Goal: Task Accomplishment & Management: Use online tool/utility

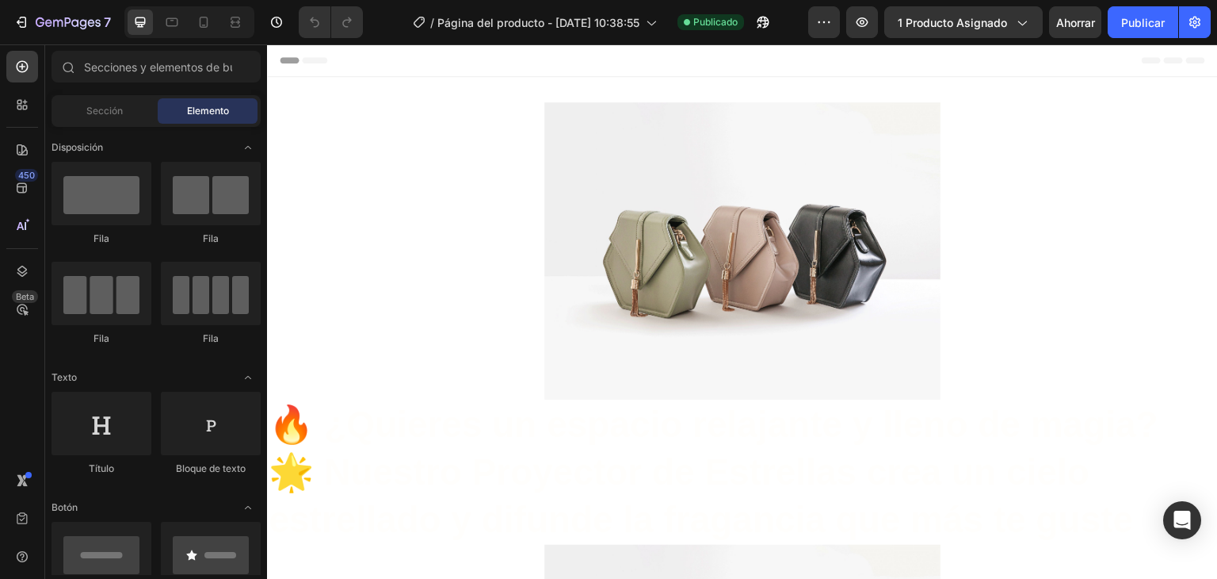
drag, startPoint x: 267, startPoint y: 44, endPoint x: 1060, endPoint y: 319, distance: 839.4
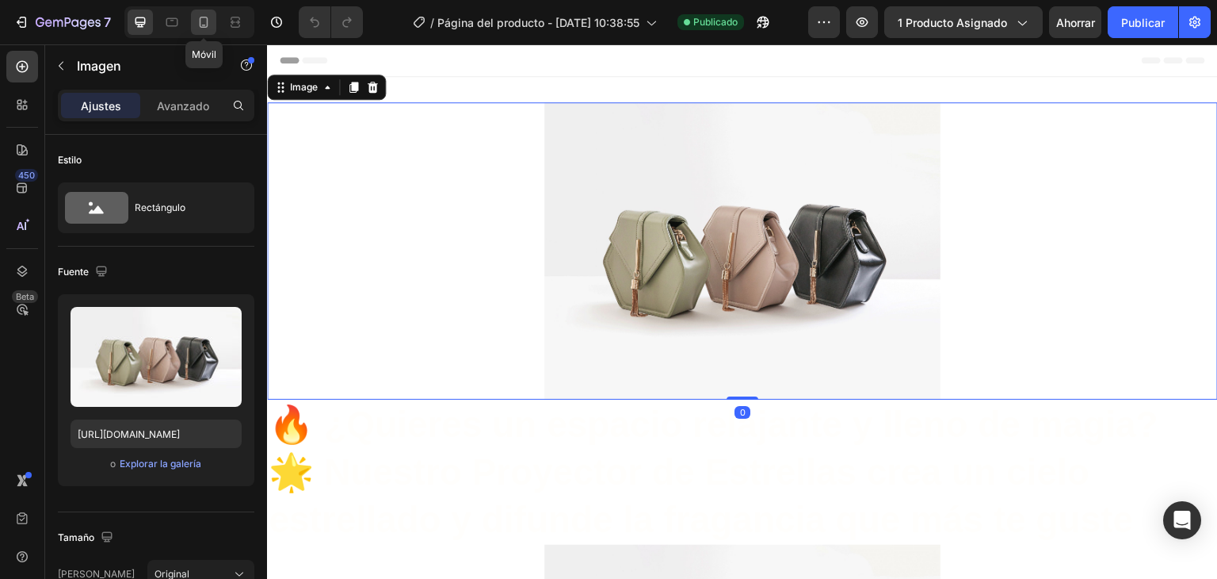
click at [206, 19] on icon at bounding box center [204, 22] width 9 height 11
type input "[URL][DOMAIN_NAME]"
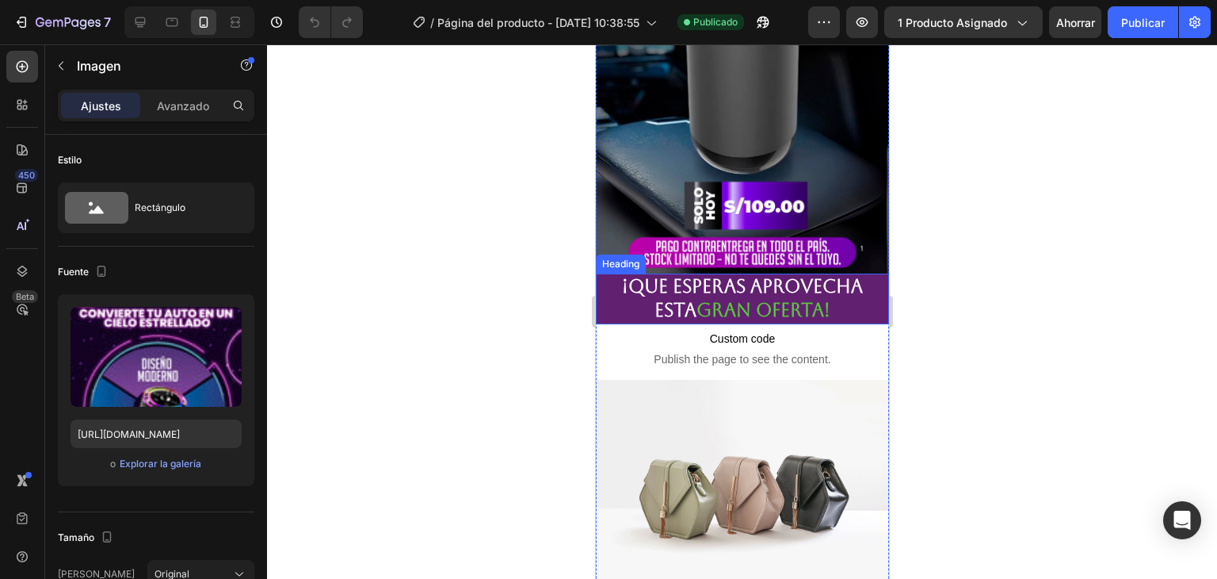
scroll to position [2536, 0]
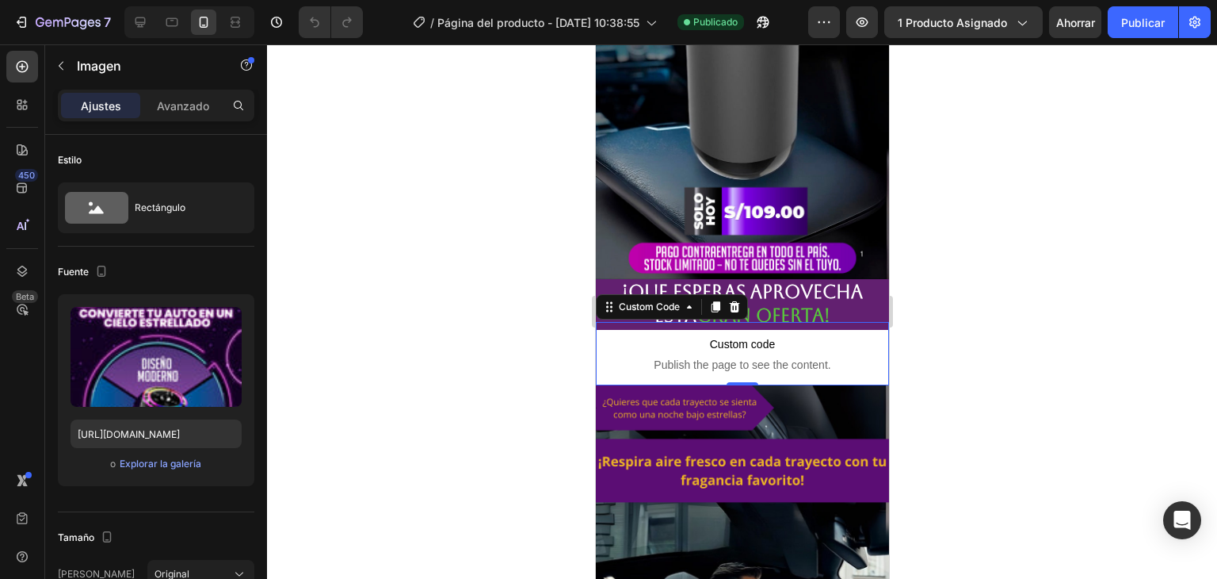
click at [786, 357] on span "Publish the page to see the content." at bounding box center [741, 365] width 293 height 16
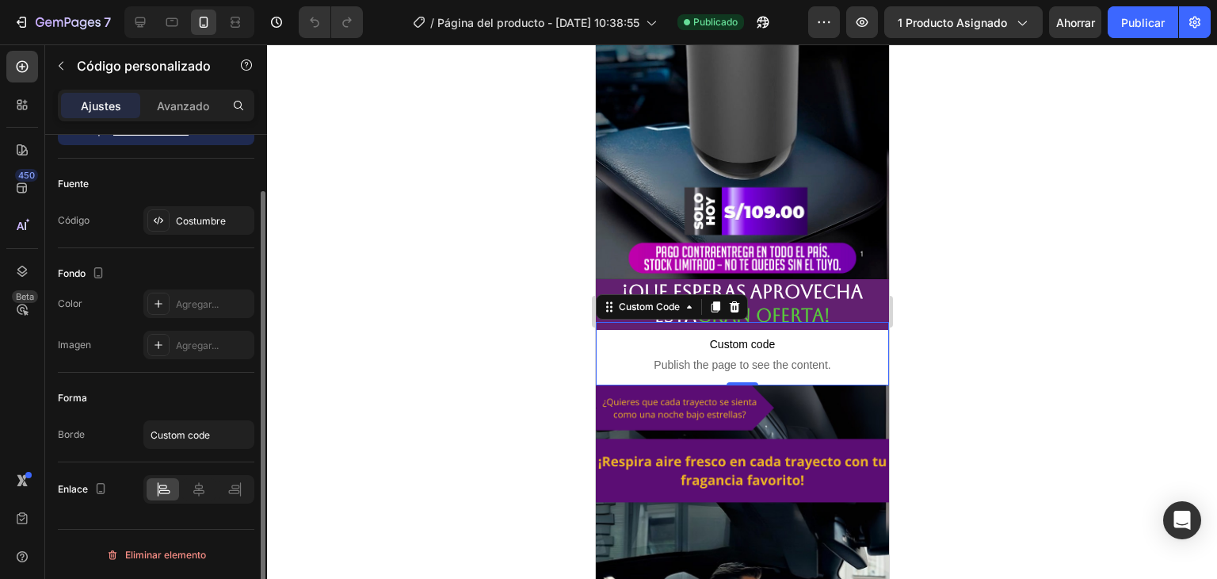
scroll to position [0, 0]
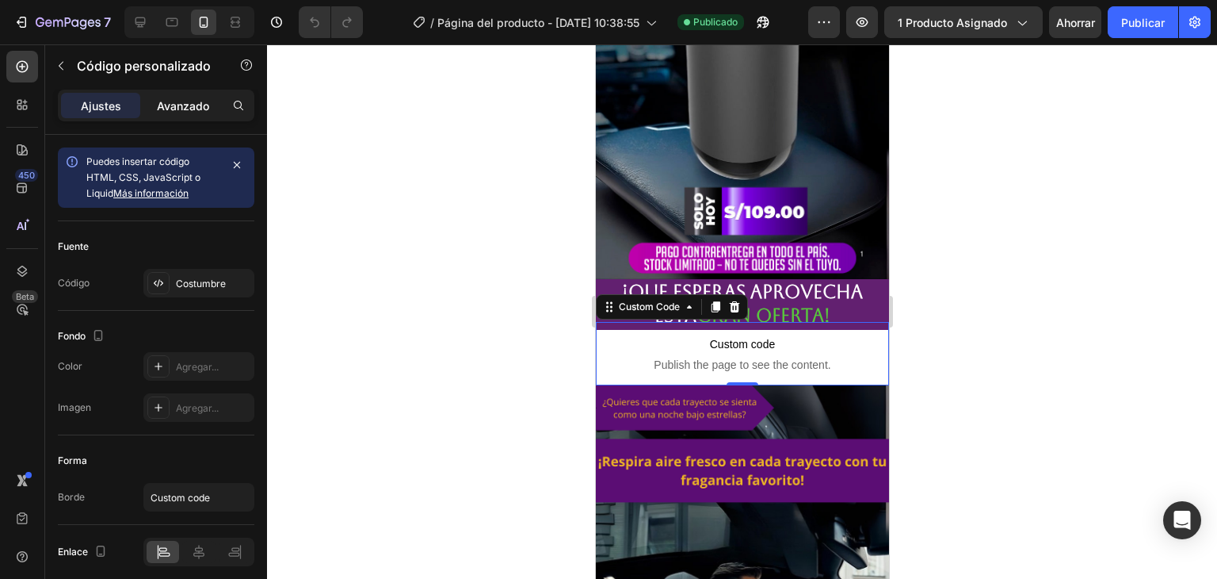
click at [174, 106] on font "Avanzado" at bounding box center [183, 105] width 52 height 13
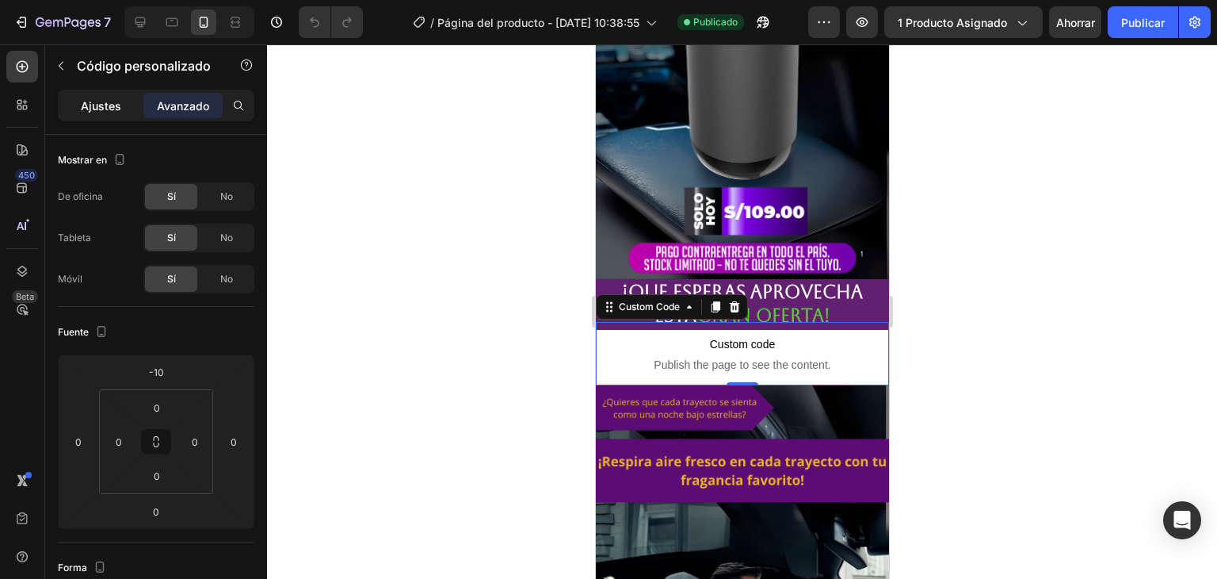
click at [100, 109] on font "Ajustes" at bounding box center [101, 105] width 40 height 13
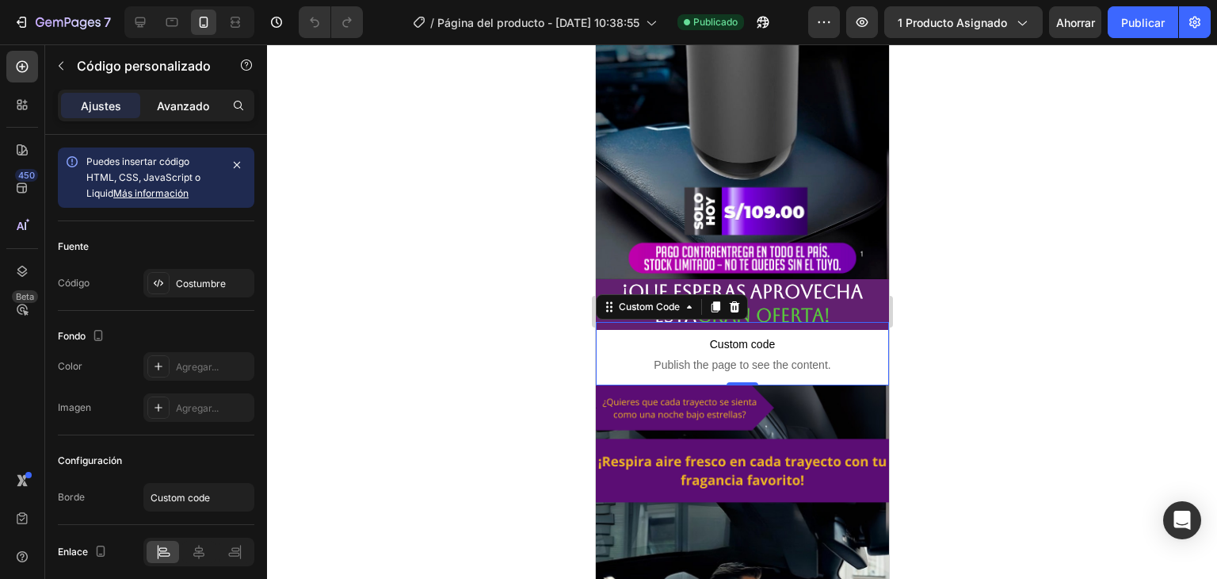
click at [173, 105] on font "Avanzado" at bounding box center [183, 105] width 52 height 13
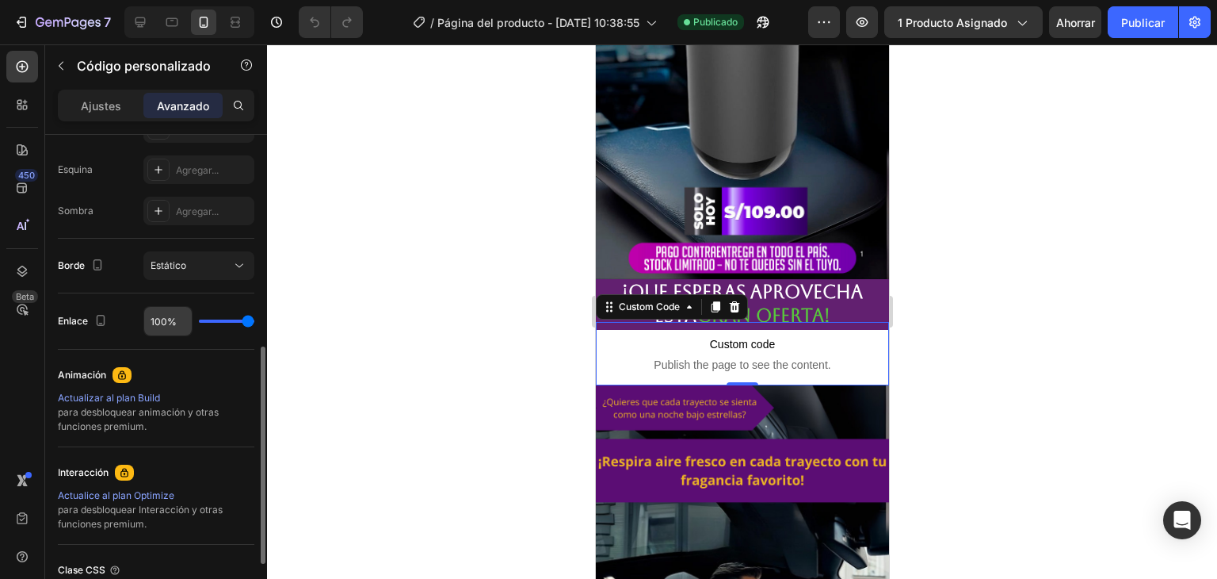
scroll to position [555, 0]
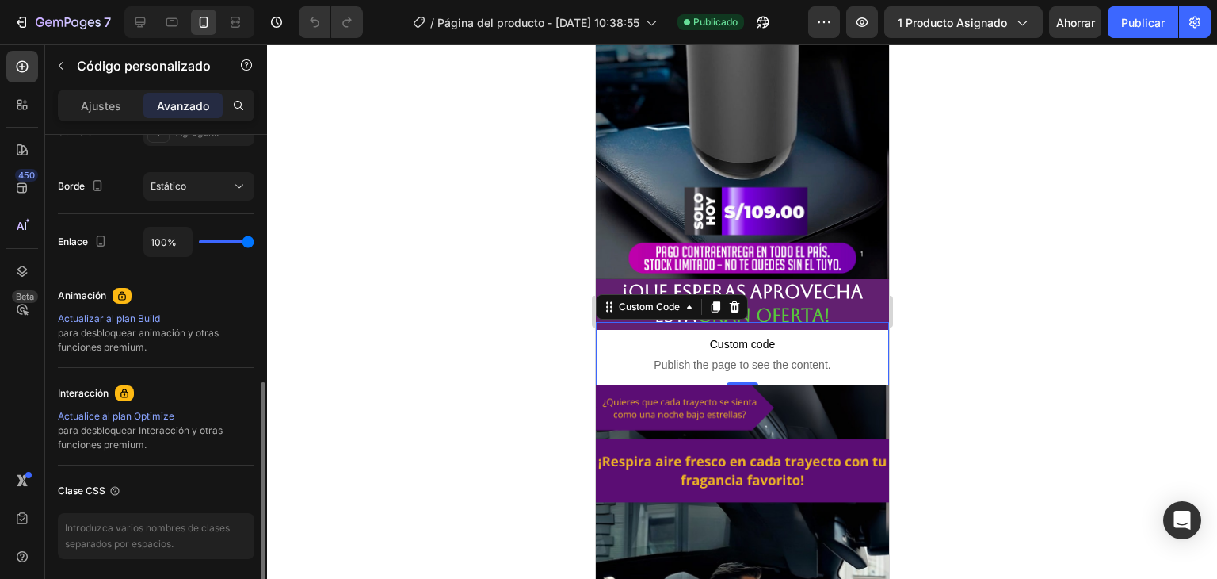
type input "95%"
type input "95"
type input "92%"
type input "92"
type input "89%"
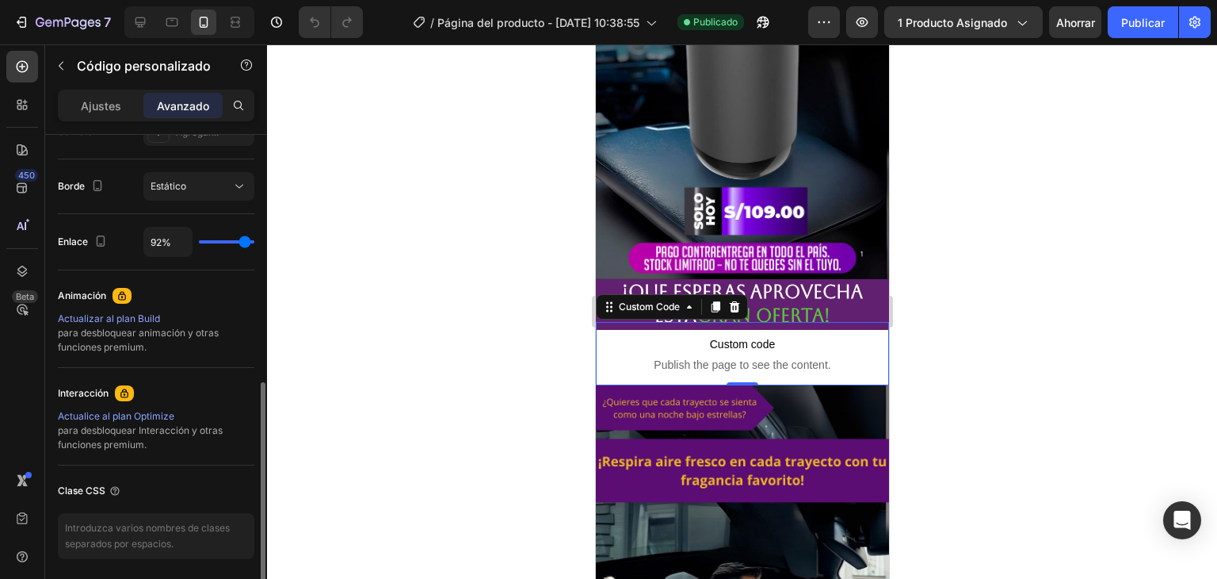
type input "89"
type input "83%"
type input "83"
type input "77%"
type input "77"
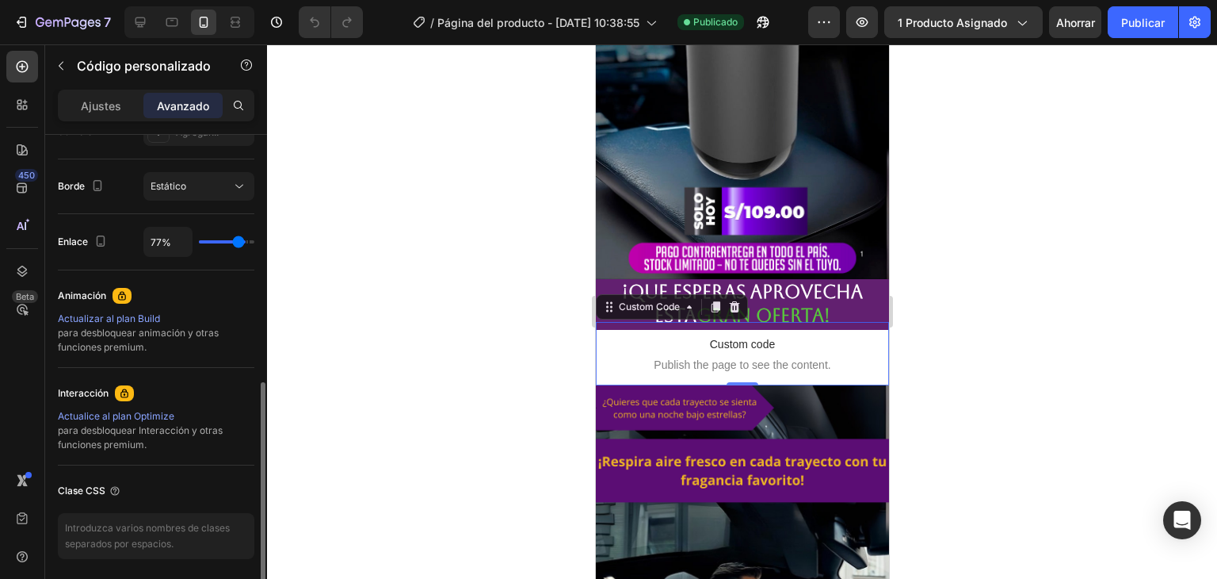
type input "76%"
type input "76"
type input "71%"
type input "71"
type input "70%"
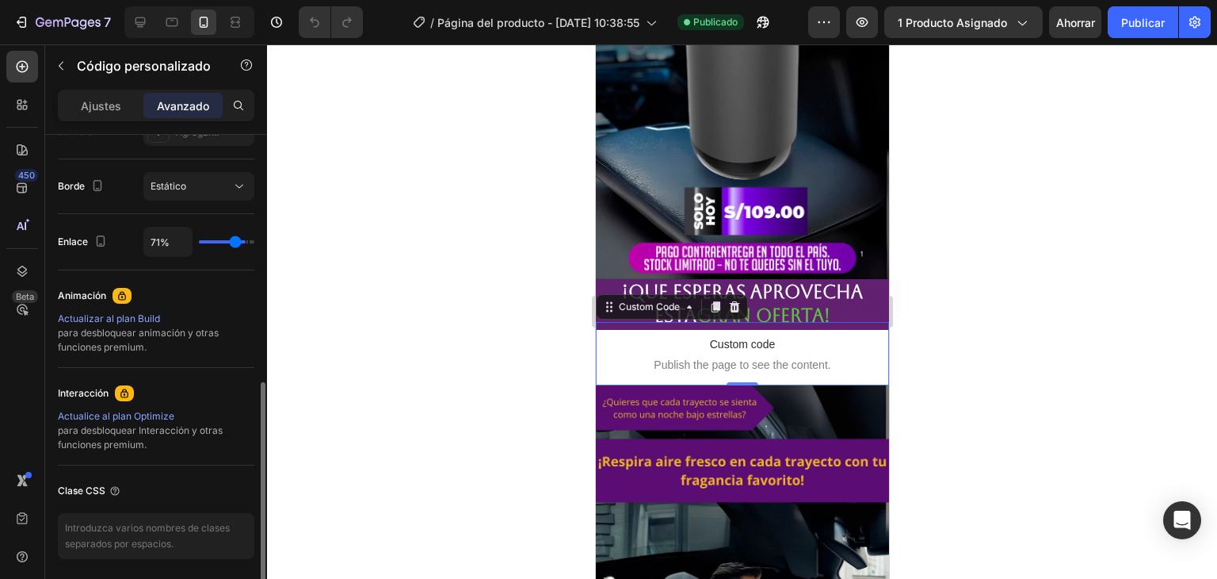
type input "70"
type input "66%"
type input "66"
type input "64%"
type input "64"
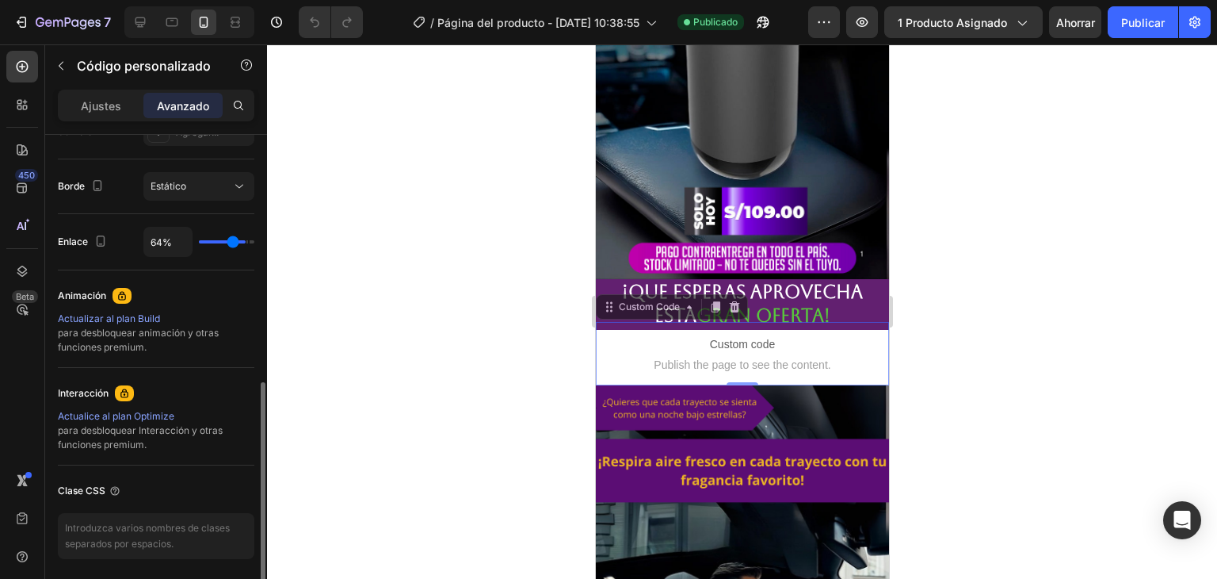
type input "63%"
type input "63"
type input "58%"
type input "58"
type input "57%"
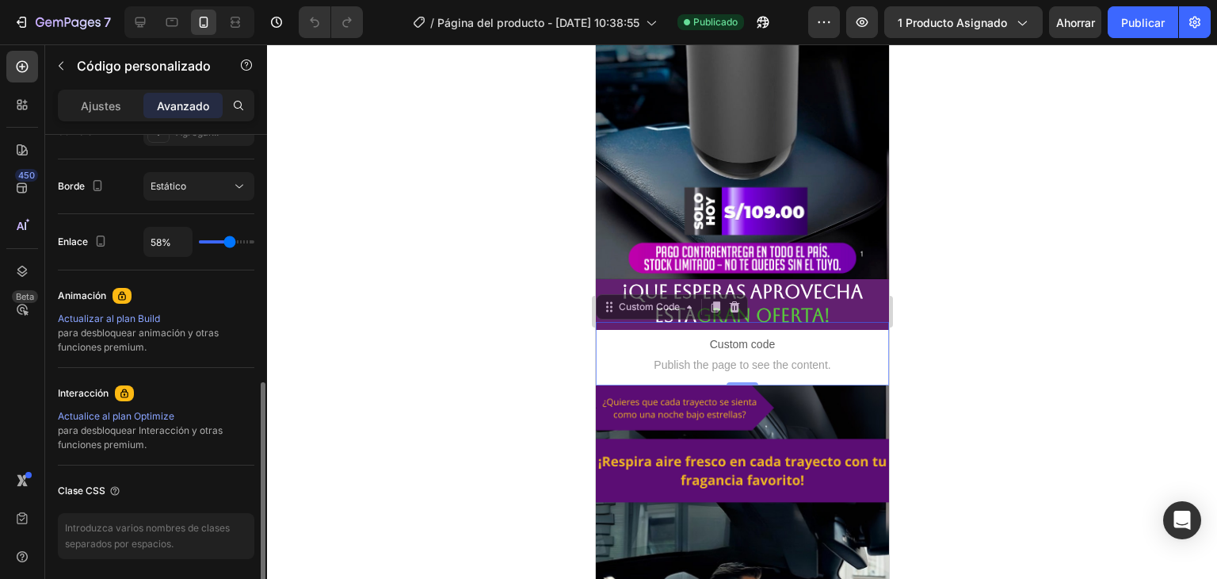
type input "57"
type input "51%"
type input "51"
type input "48%"
type input "48"
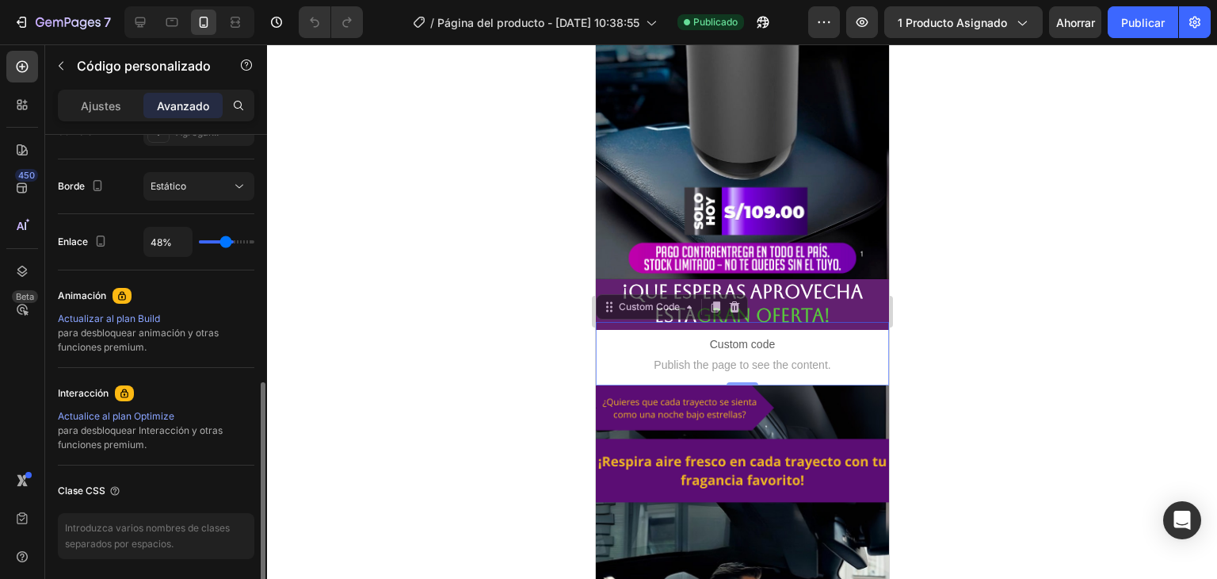
type input "45%"
type input "45"
type input "43%"
drag, startPoint x: 246, startPoint y: 245, endPoint x: 223, endPoint y: 250, distance: 23.5
type input "43"
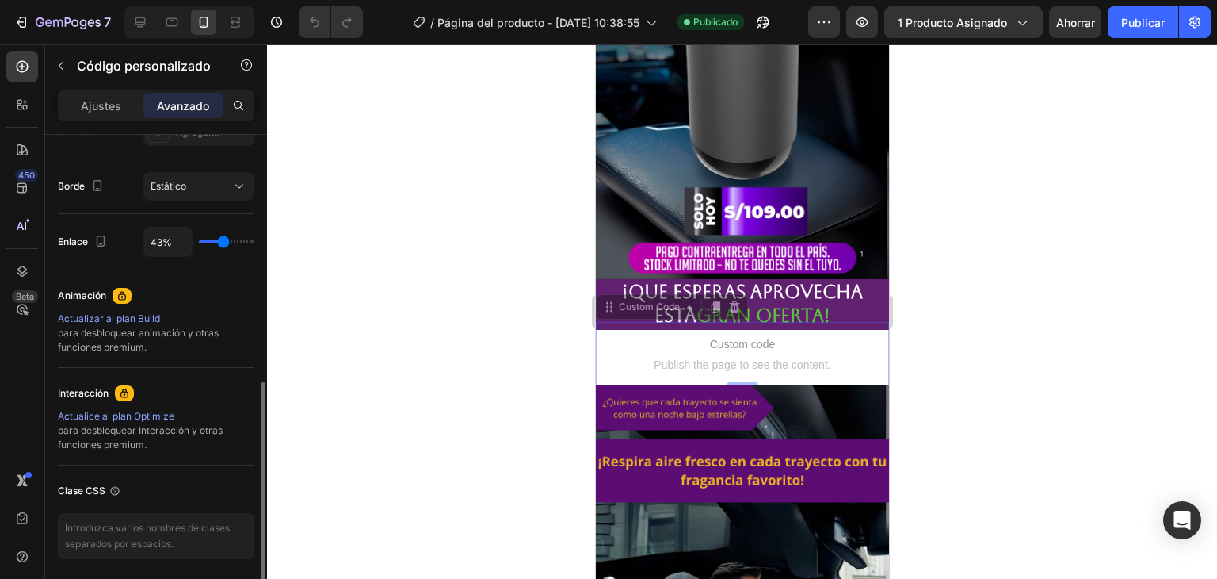
click at [223, 243] on input "range" at bounding box center [226, 241] width 55 height 3
type input "45%"
type input "45"
type input "70%"
type input "70"
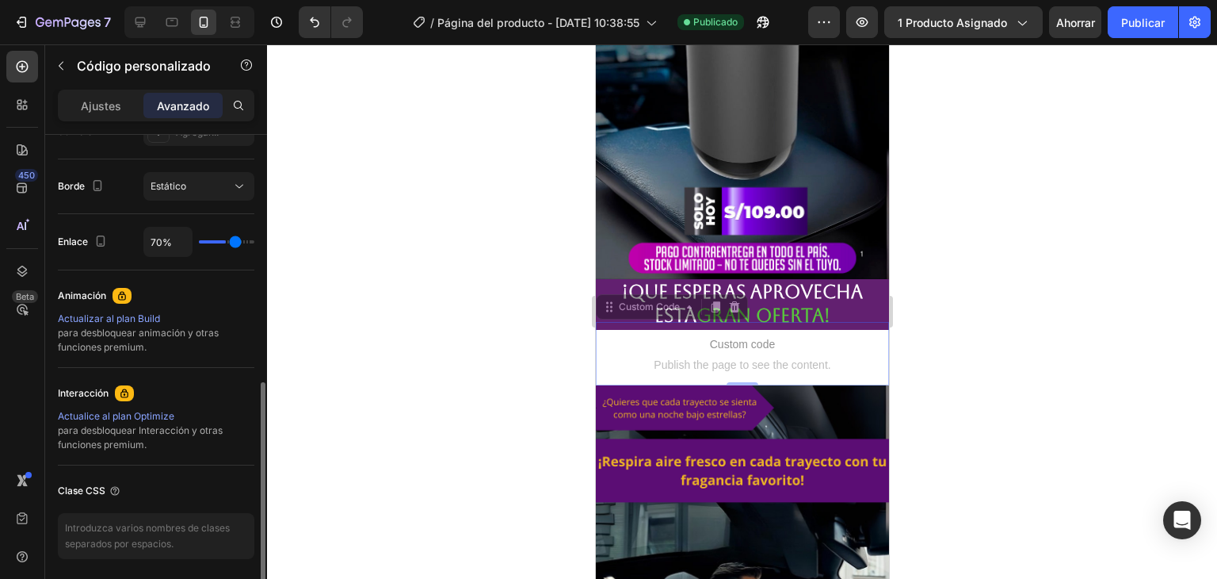
type input "83%"
type input "83"
type input "95%"
type input "95"
type input "97%"
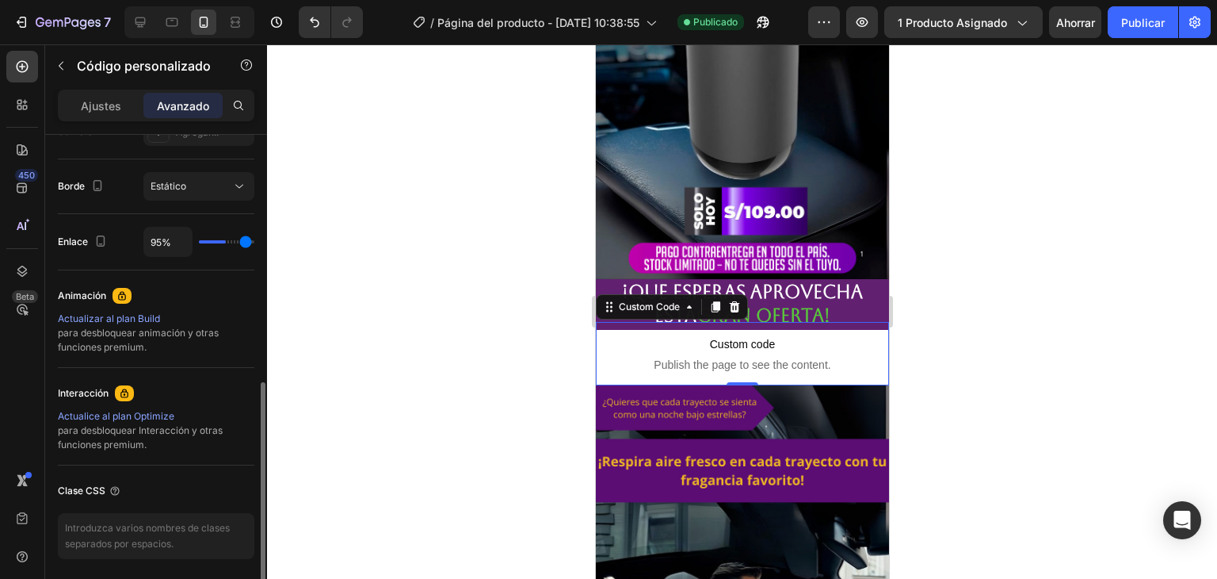
type input "97"
type input "100%"
type input "100"
type input "97%"
type input "97"
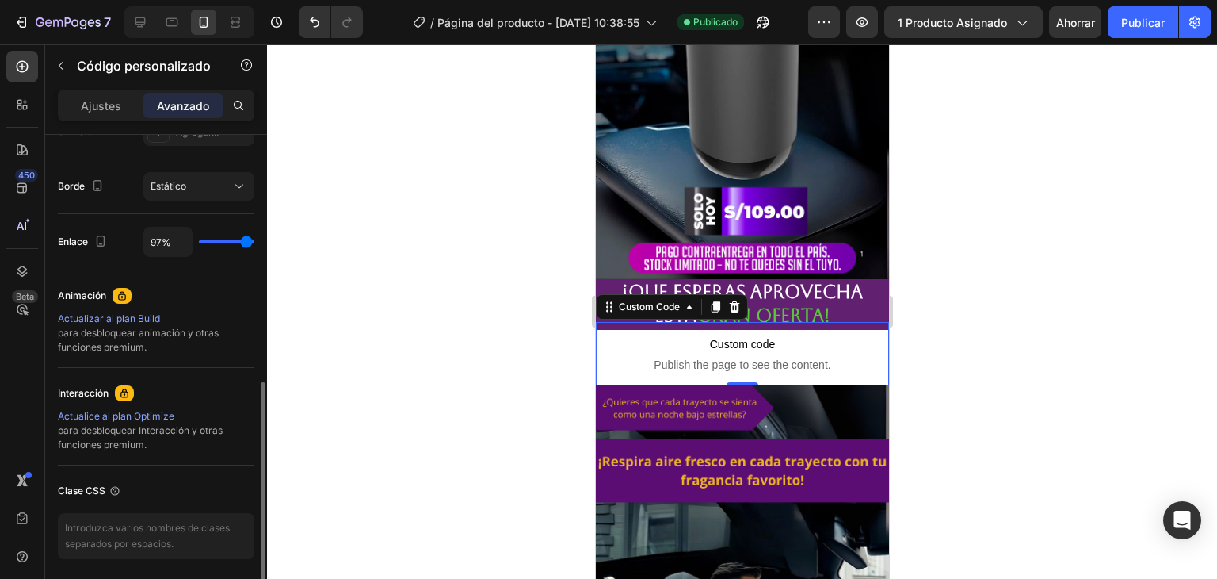
type input "37%"
type input "37"
type input "36%"
type input "36"
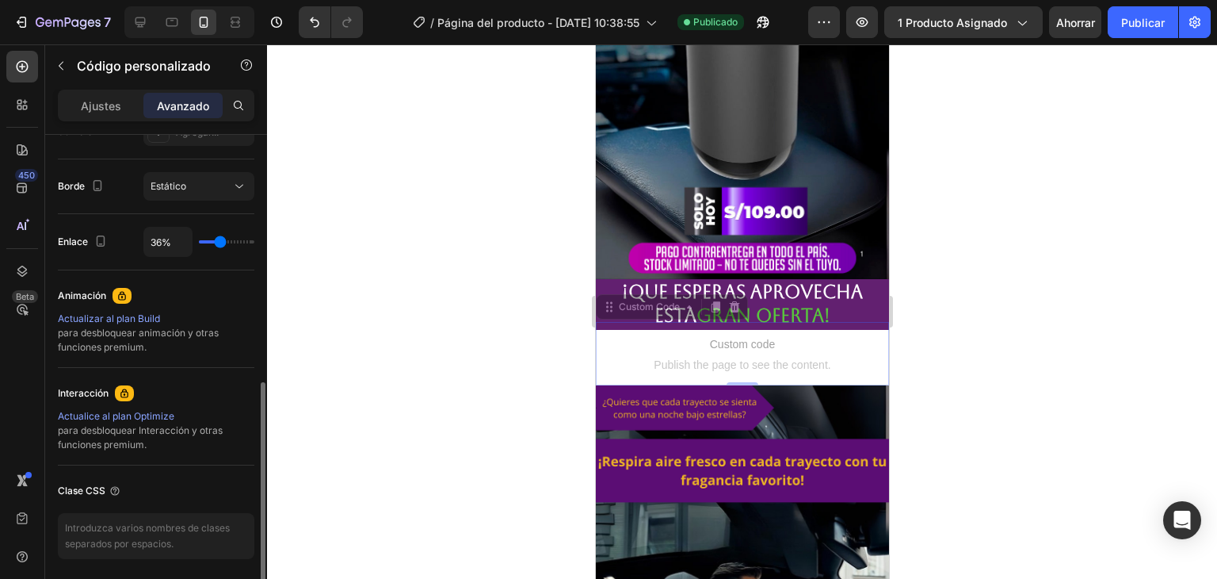
type input "29%"
type input "29"
type input "26%"
type input "26"
type input "27%"
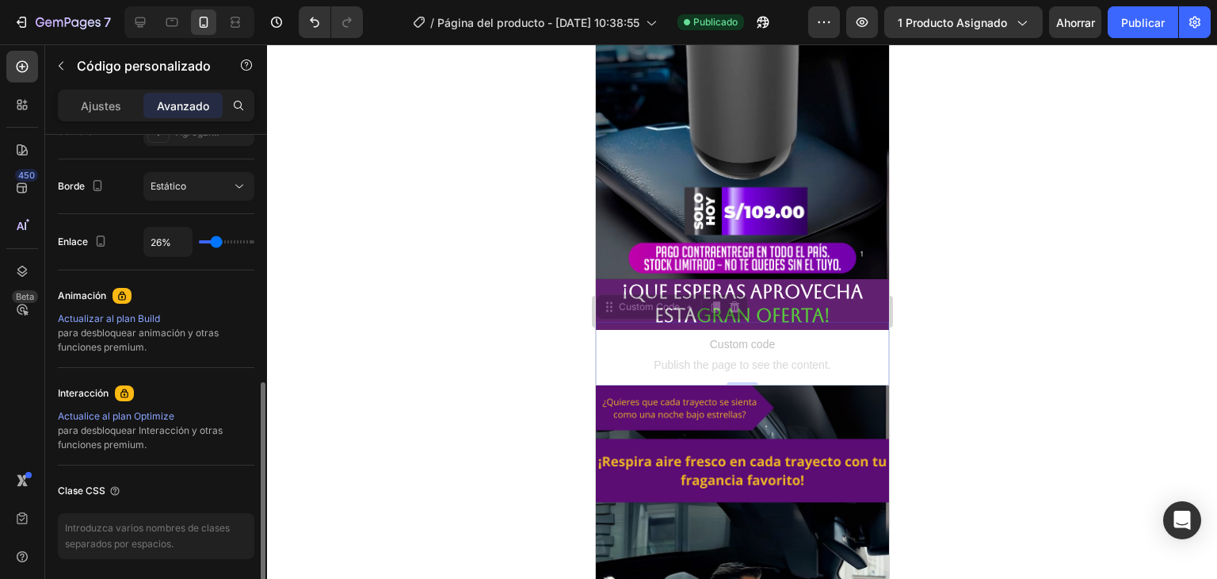
type input "27"
type input "67%"
type input "67"
type input "83%"
type input "83"
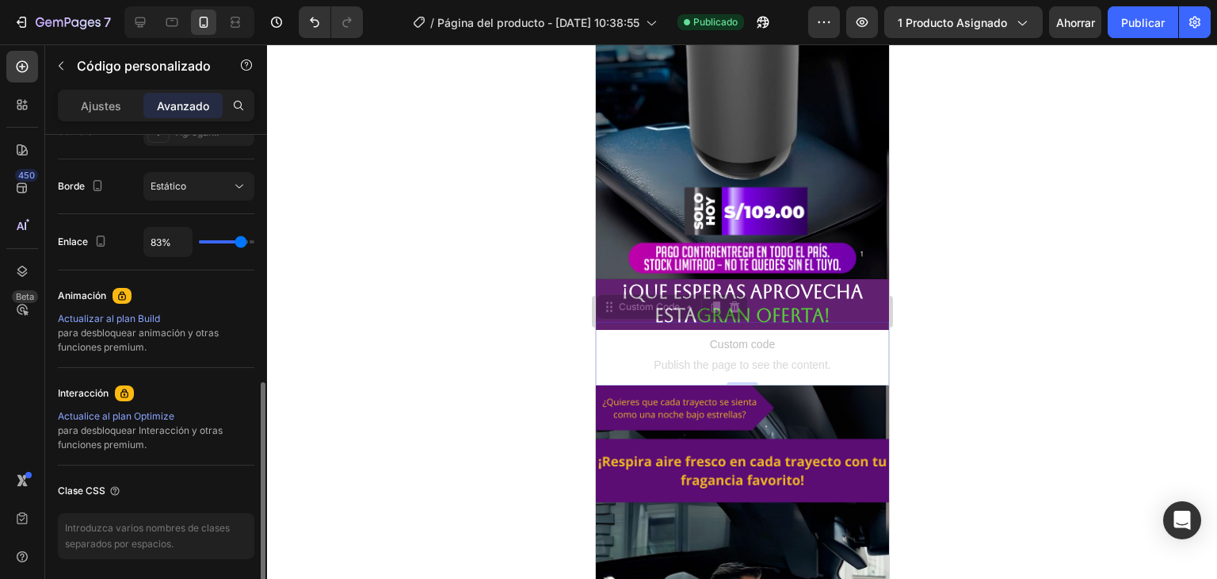
type input "85%"
type input "85"
type input "95%"
type input "95"
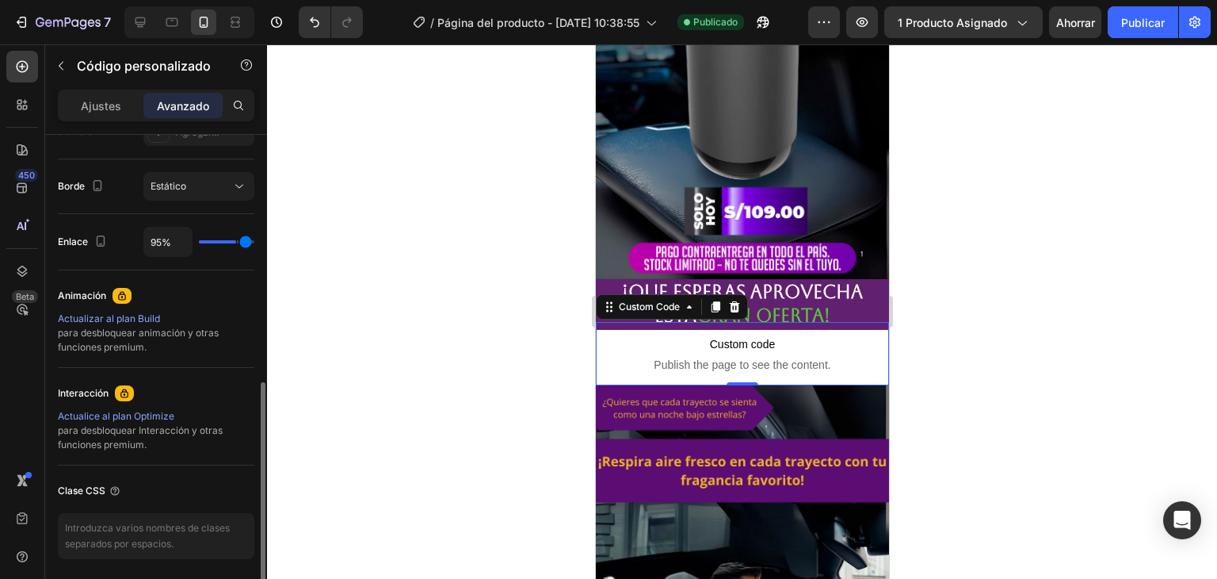
type input "100%"
type input "100"
type input "88%"
type input "88"
type input "5%"
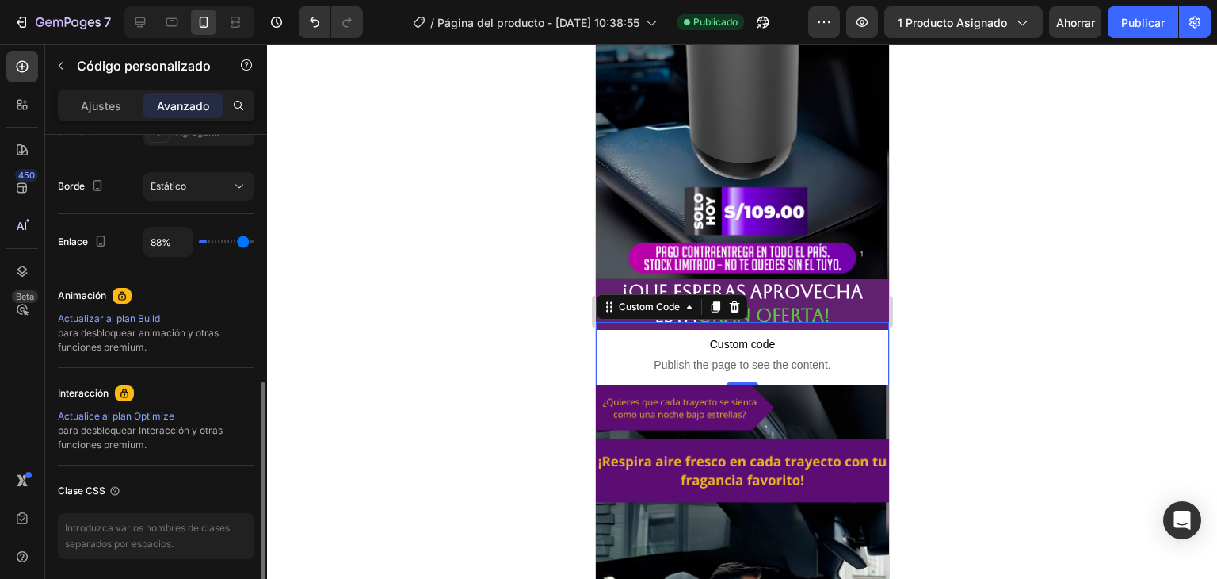
type input "5"
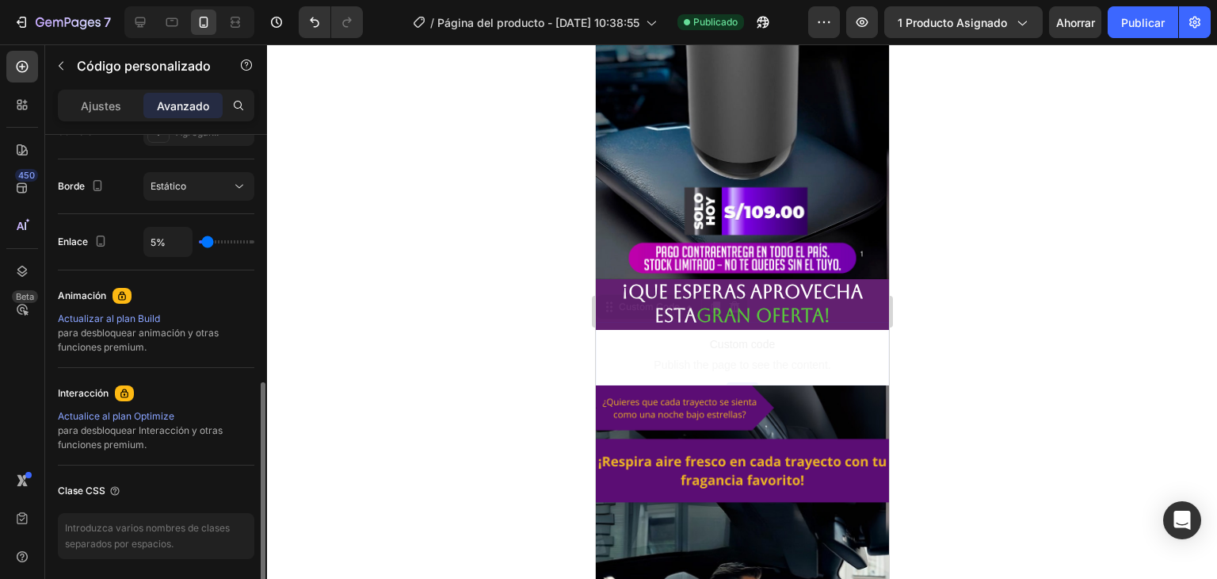
type input "8%"
type input "8"
type input "57%"
type input "57"
type input "64%"
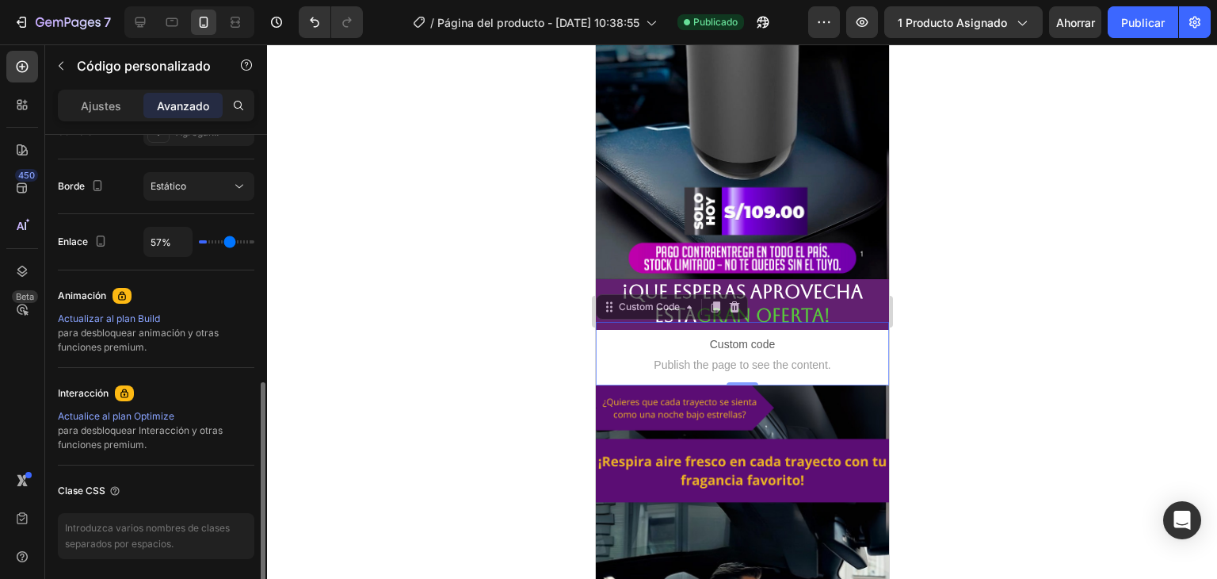
type input "64"
type input "76%"
type input "76"
type input "79%"
type input "79"
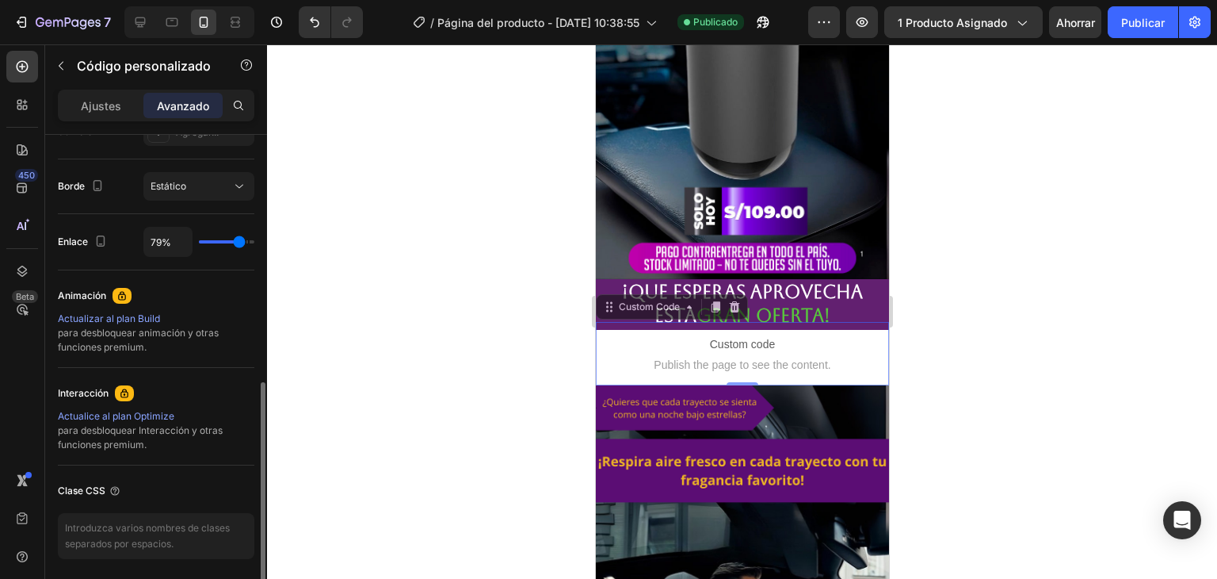
type input "86%"
type input "86"
type input "94%"
type input "94"
type input "97%"
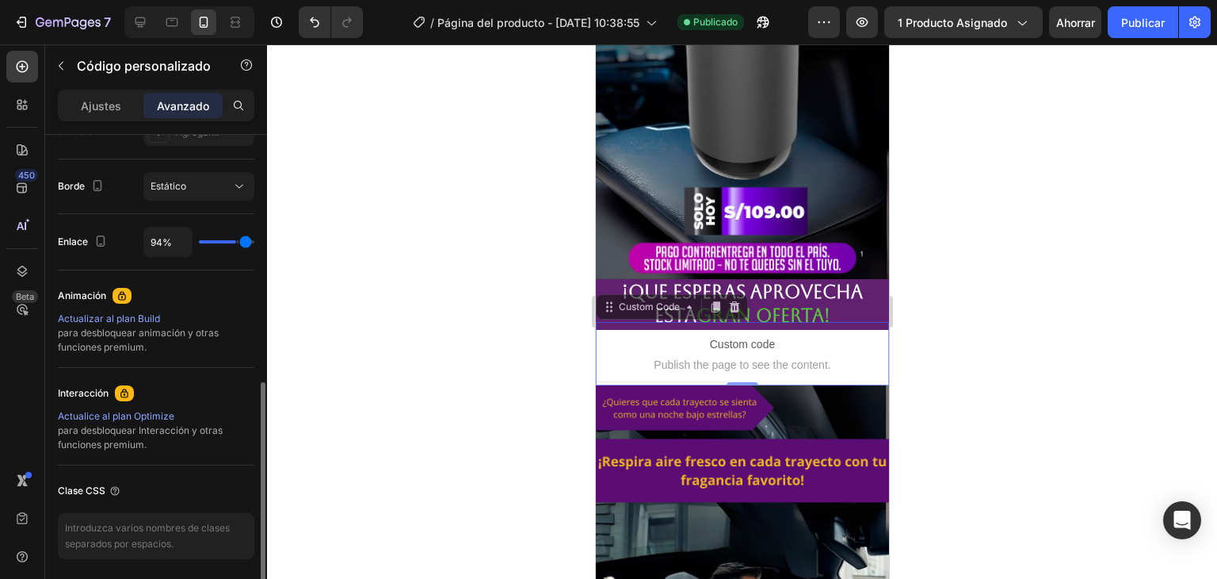
type input "97"
type input "100%"
drag, startPoint x: 223, startPoint y: 243, endPoint x: 250, endPoint y: 257, distance: 30.1
type input "100"
click at [250, 243] on input "range" at bounding box center [226, 241] width 55 height 3
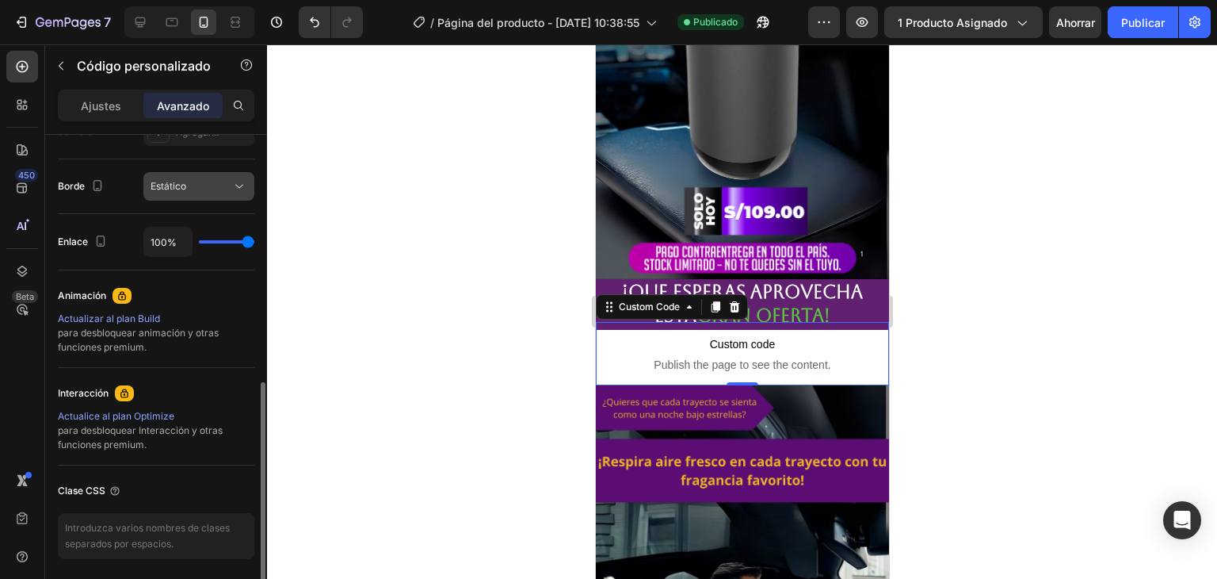
click at [235, 189] on icon at bounding box center [239, 186] width 16 height 16
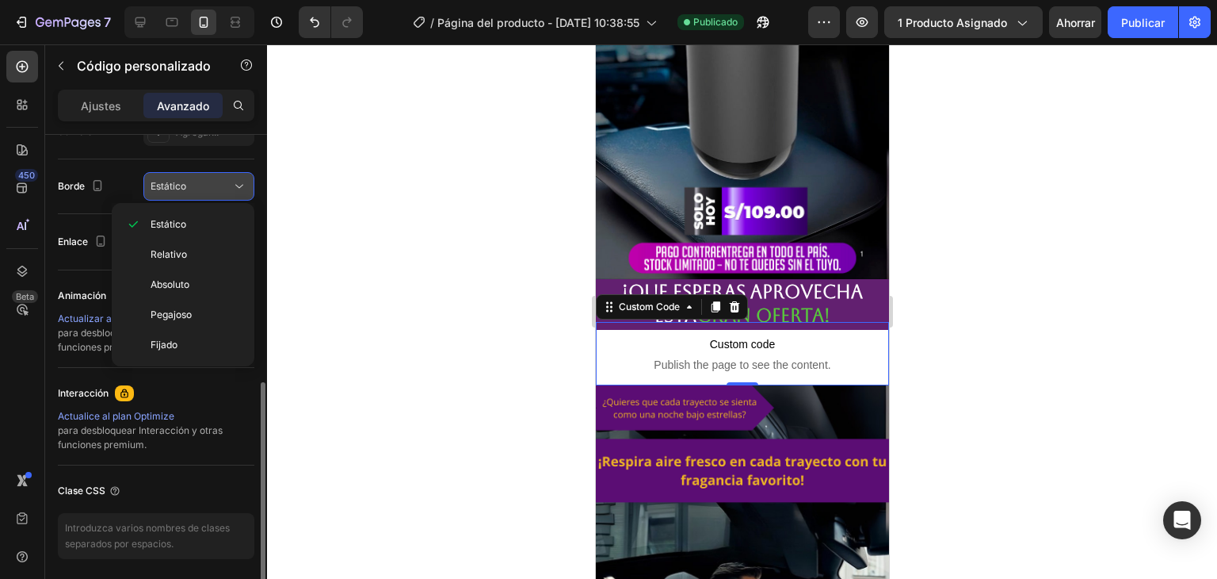
click at [240, 188] on icon at bounding box center [239, 186] width 16 height 16
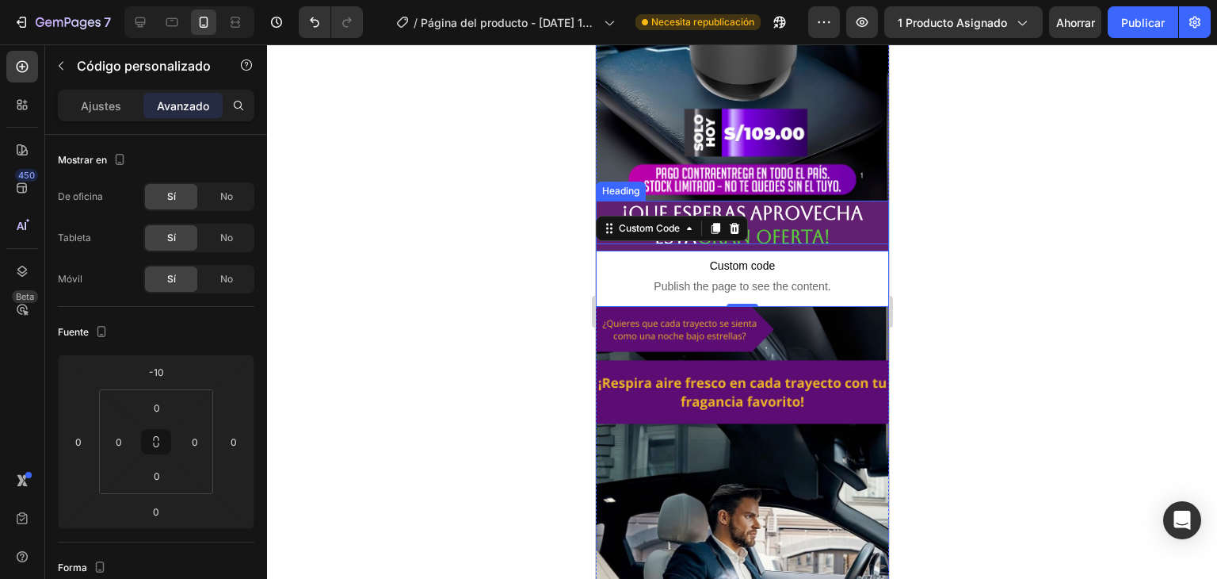
scroll to position [2615, 0]
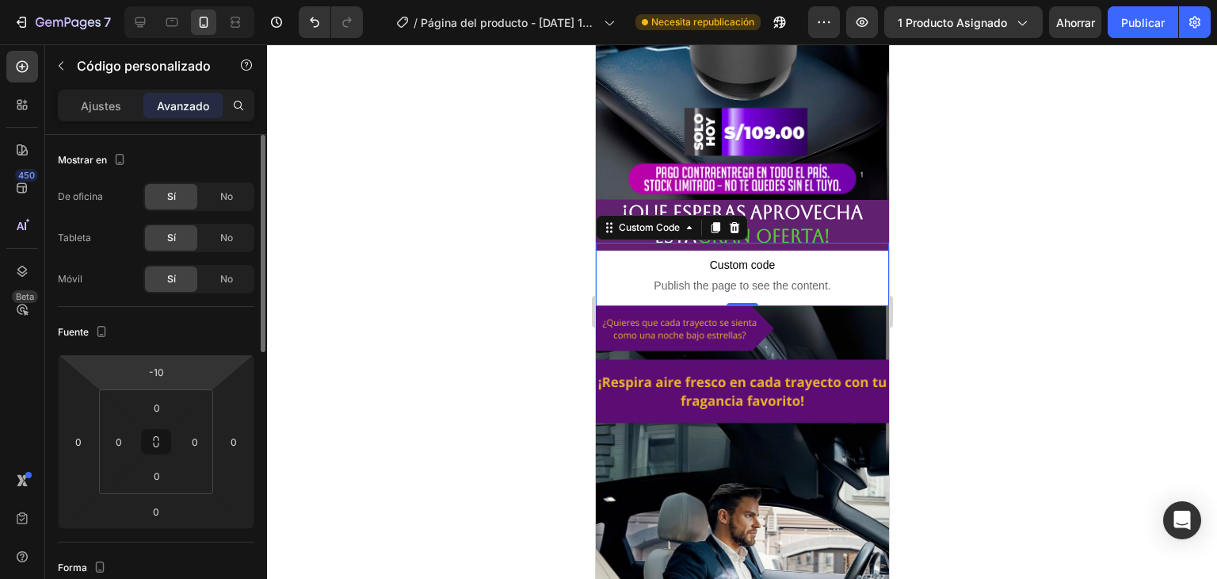
click at [183, 0] on html "7 / Página del producto - [DATE] 10:38:55 Necesita republicación Avance 1 produ…" at bounding box center [608, 0] width 1217 height 0
click at [191, 0] on html "7 / Página del producto - [DATE] 10:38:55 Necesita republicación Avance 1 produ…" at bounding box center [608, 0] width 1217 height 0
click at [160, 376] on input "-10" at bounding box center [156, 372] width 32 height 24
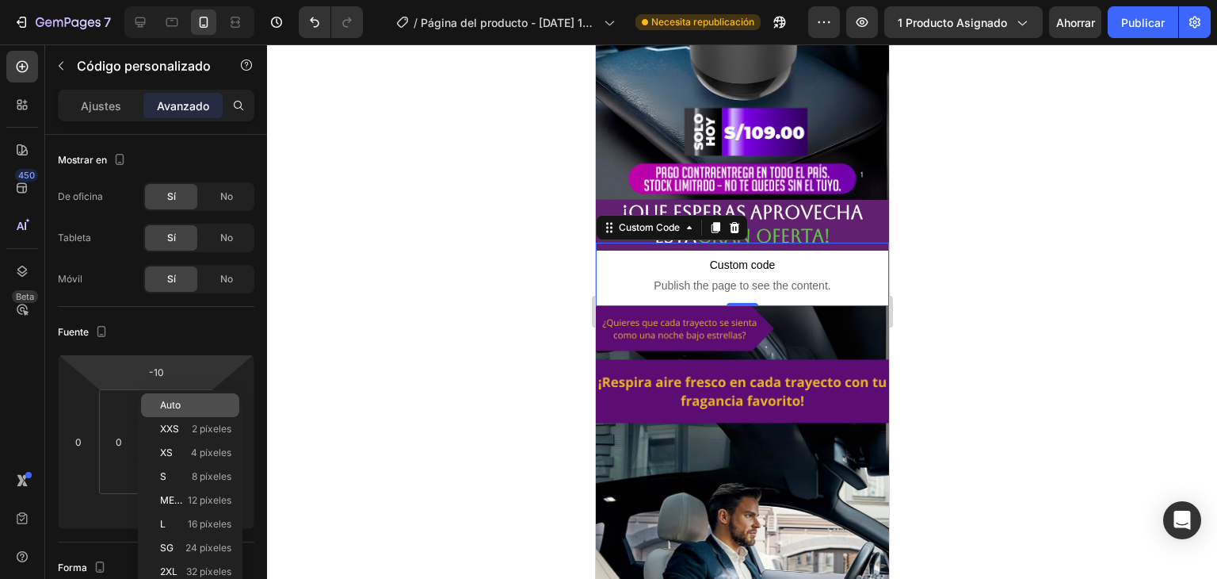
click at [182, 403] on p "Auto" at bounding box center [195, 404] width 71 height 11
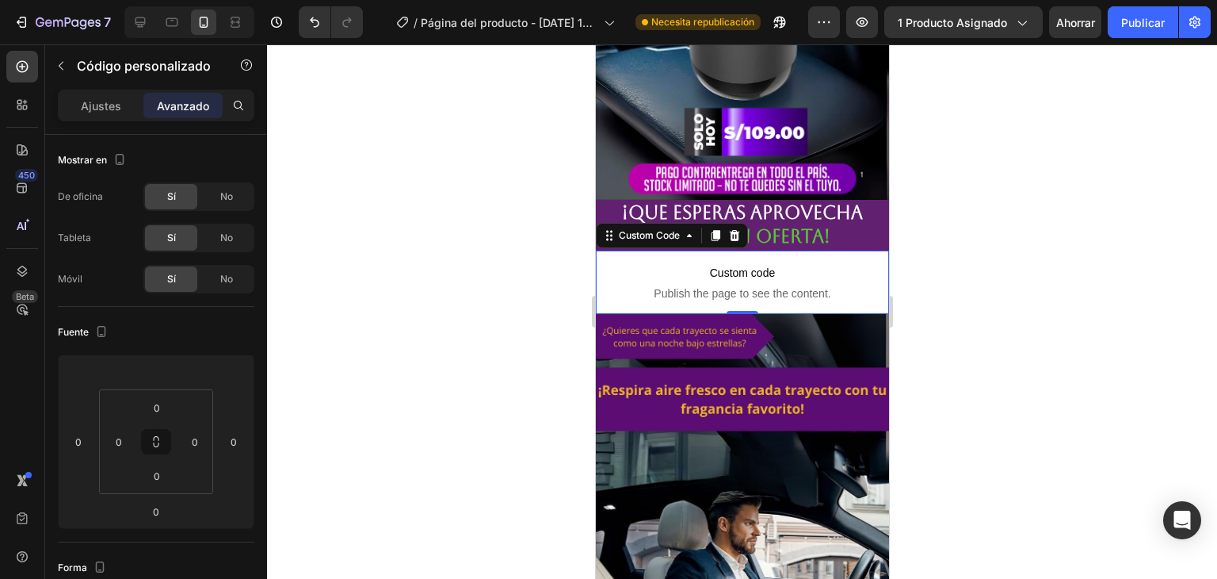
click at [1030, 237] on div at bounding box center [742, 311] width 950 height 534
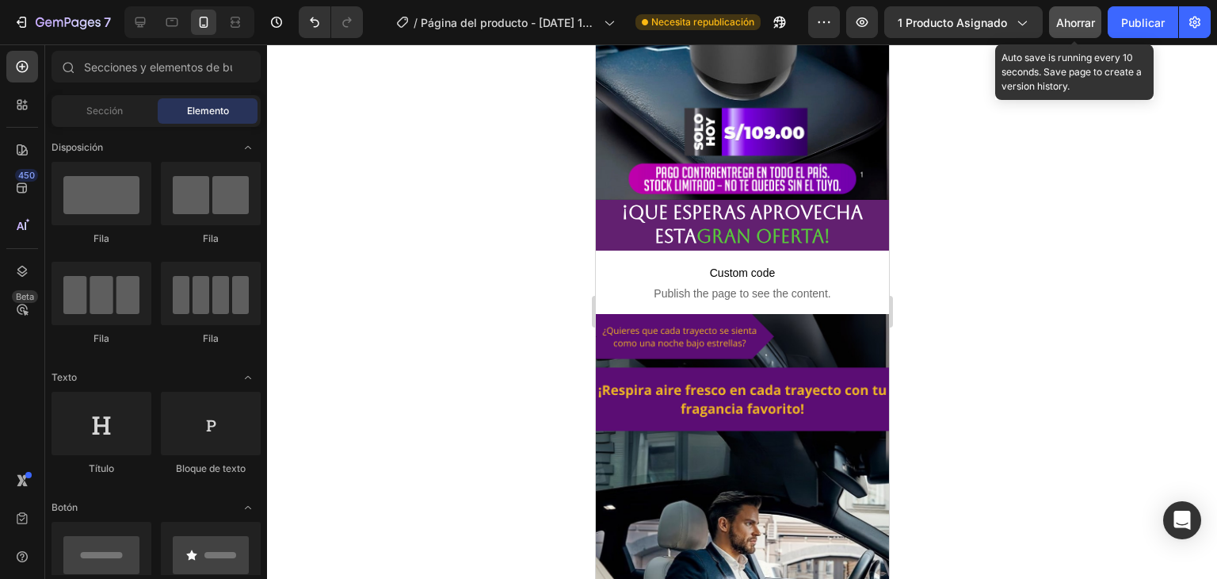
click at [1065, 29] on div "Ahorrar" at bounding box center [1075, 22] width 39 height 17
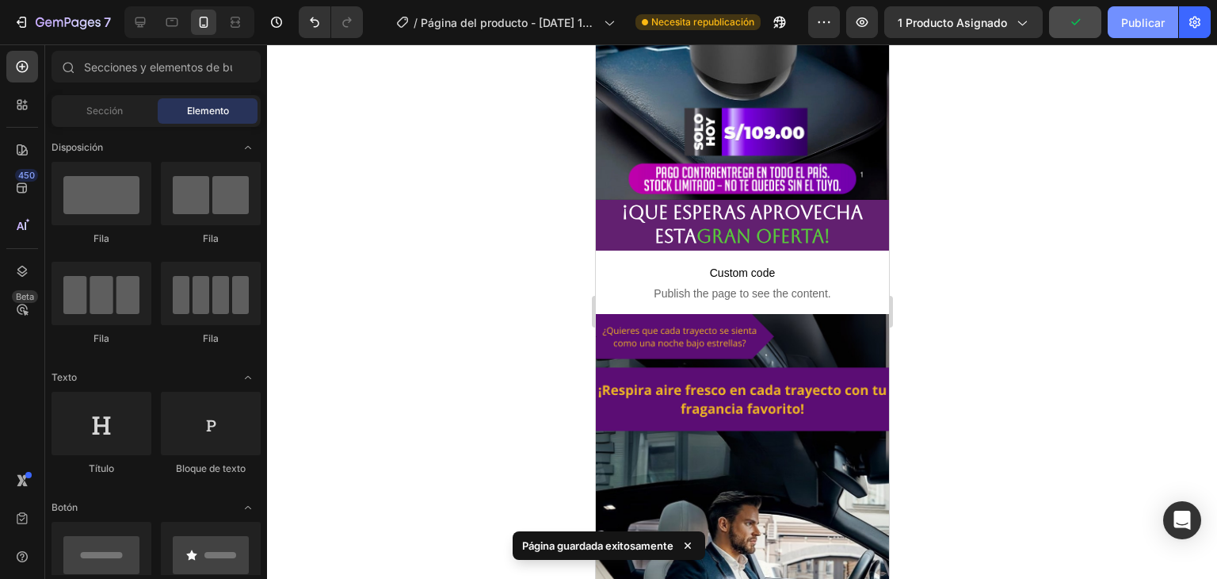
click at [1124, 24] on font "Publicar" at bounding box center [1143, 22] width 44 height 13
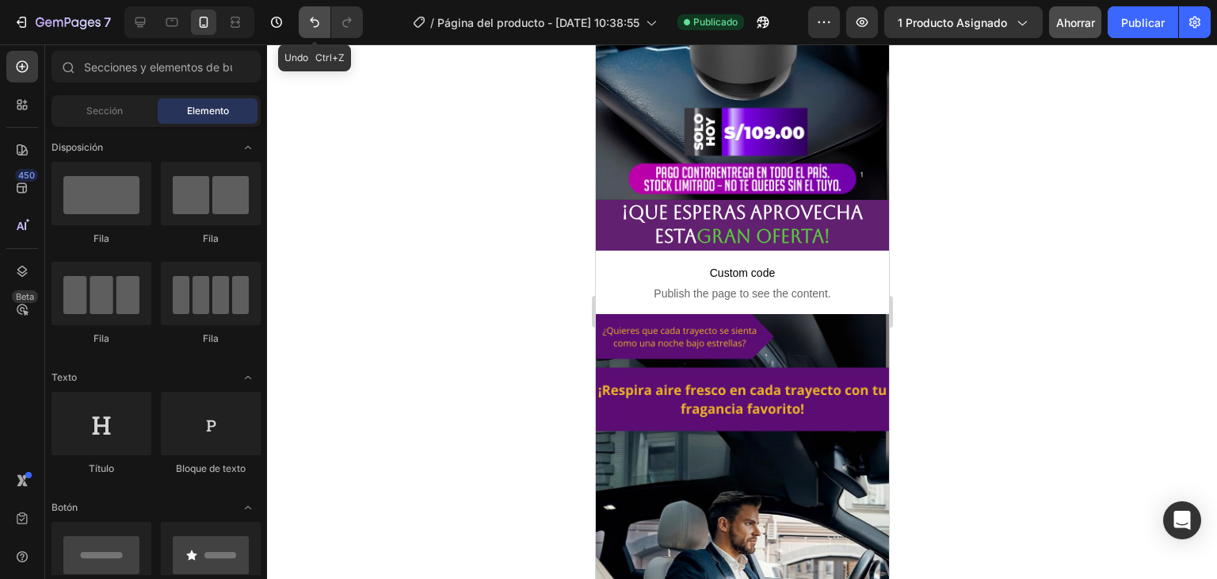
click at [311, 25] on icon "Deshacer/Rehacer" at bounding box center [315, 22] width 16 height 16
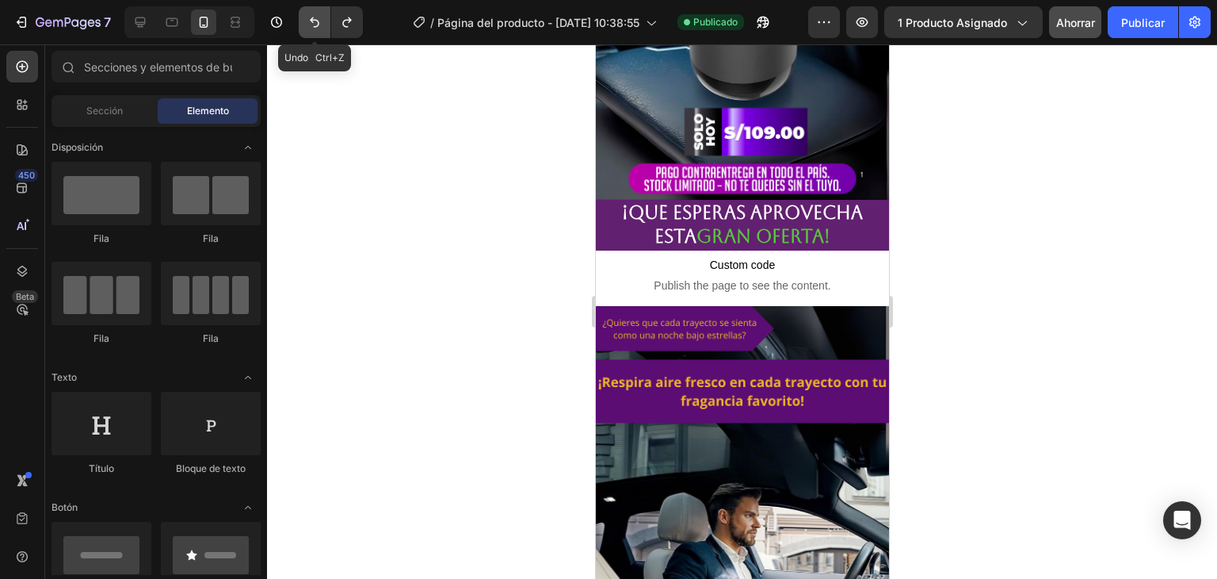
click at [311, 25] on icon "Deshacer/Rehacer" at bounding box center [315, 22] width 16 height 16
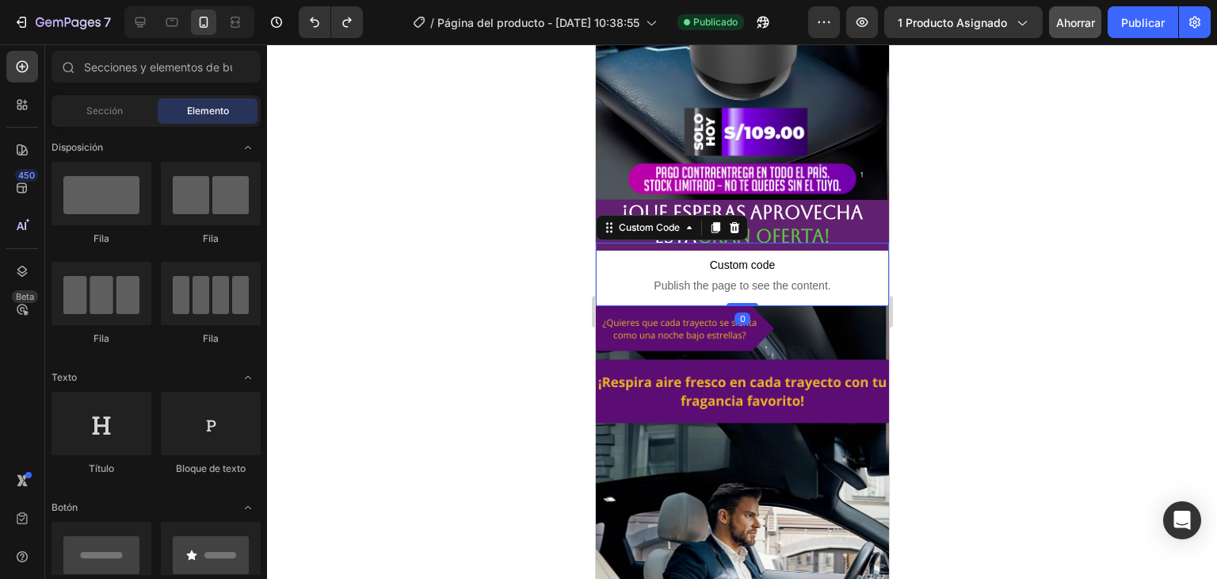
click at [624, 277] on span "Publish the page to see the content." at bounding box center [741, 285] width 293 height 16
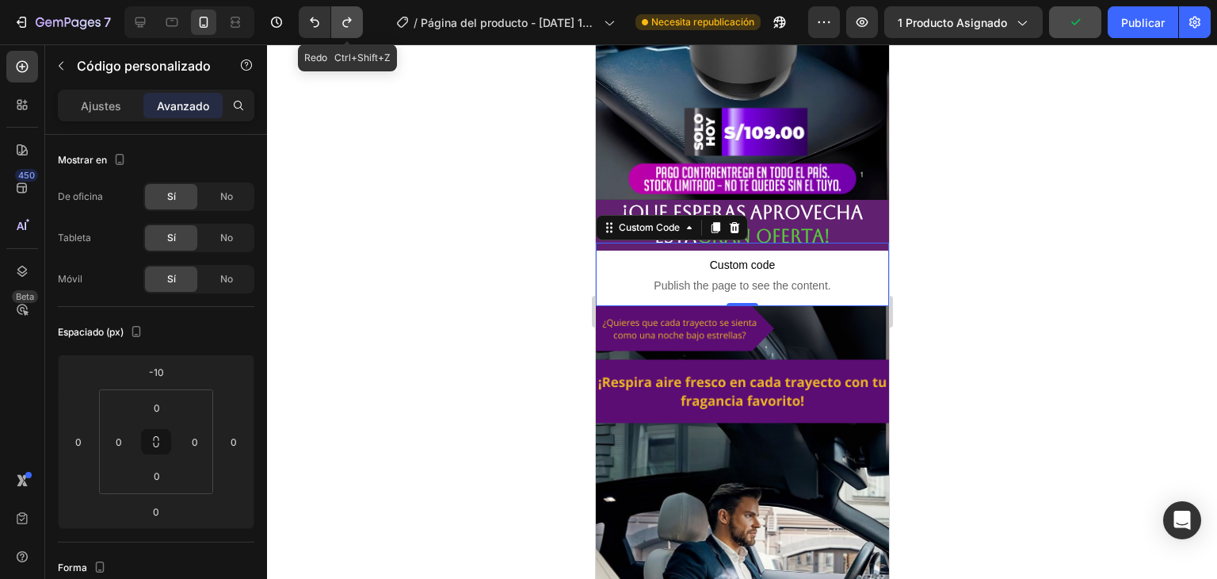
click at [350, 29] on icon "Deshacer/Rehacer" at bounding box center [347, 22] width 16 height 16
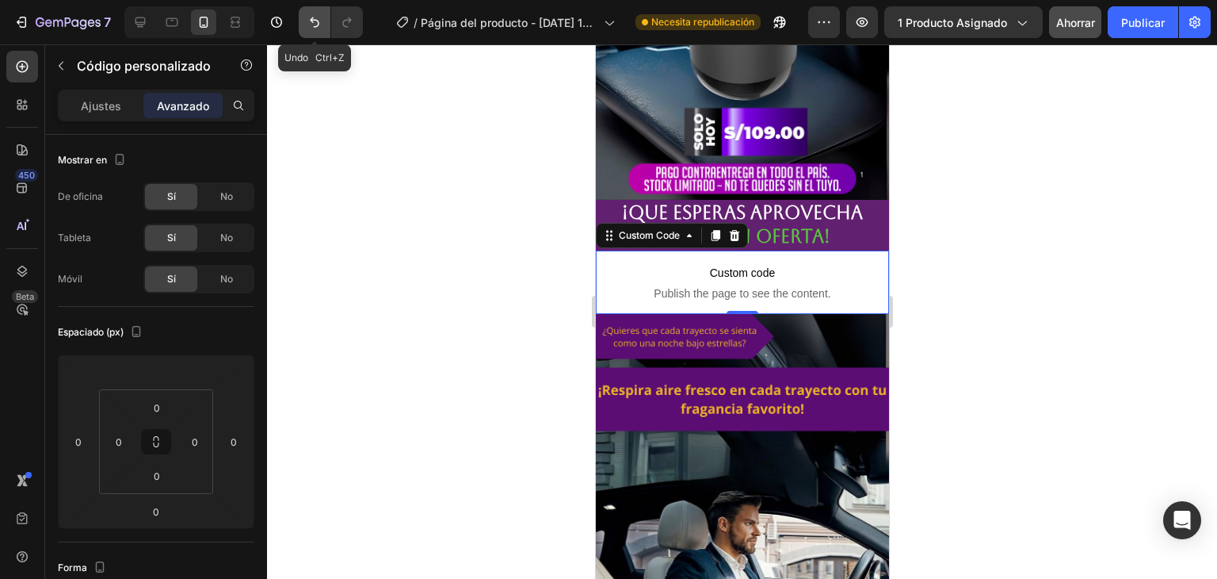
click at [311, 24] on icon "Deshacer/Rehacer" at bounding box center [315, 22] width 16 height 16
type input "-10"
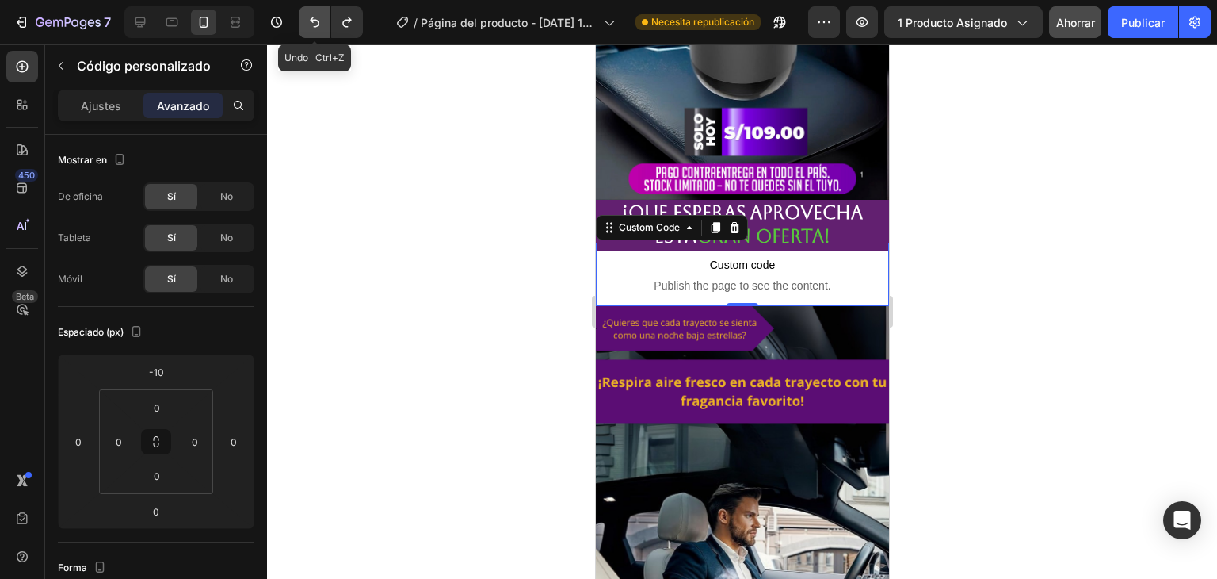
click at [311, 24] on icon "Deshacer/Rehacer" at bounding box center [315, 22] width 16 height 16
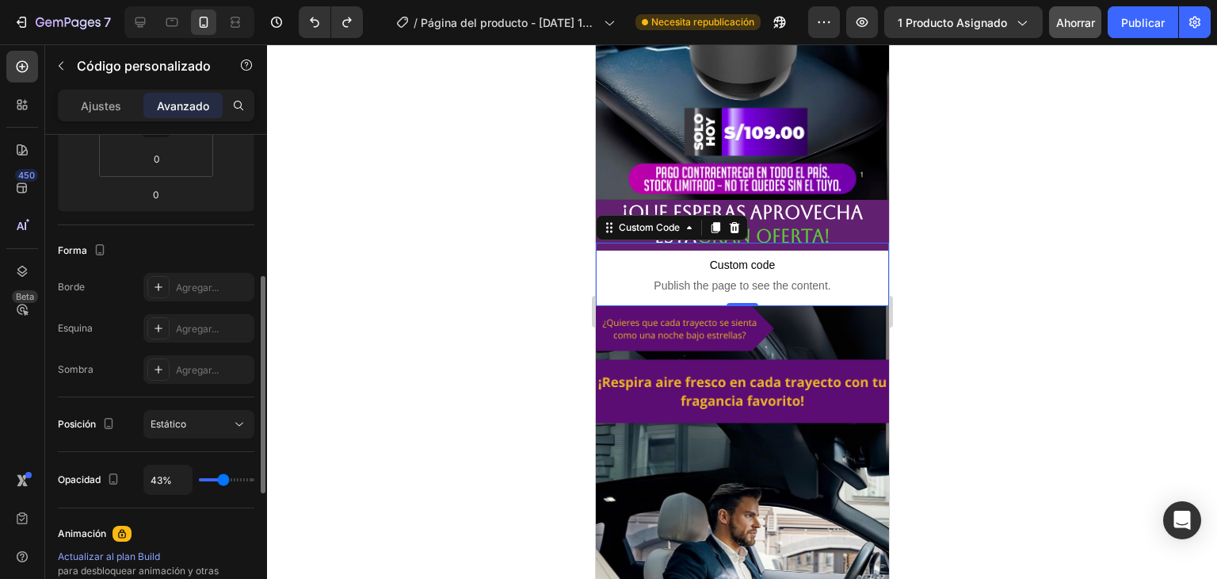
scroll to position [396, 0]
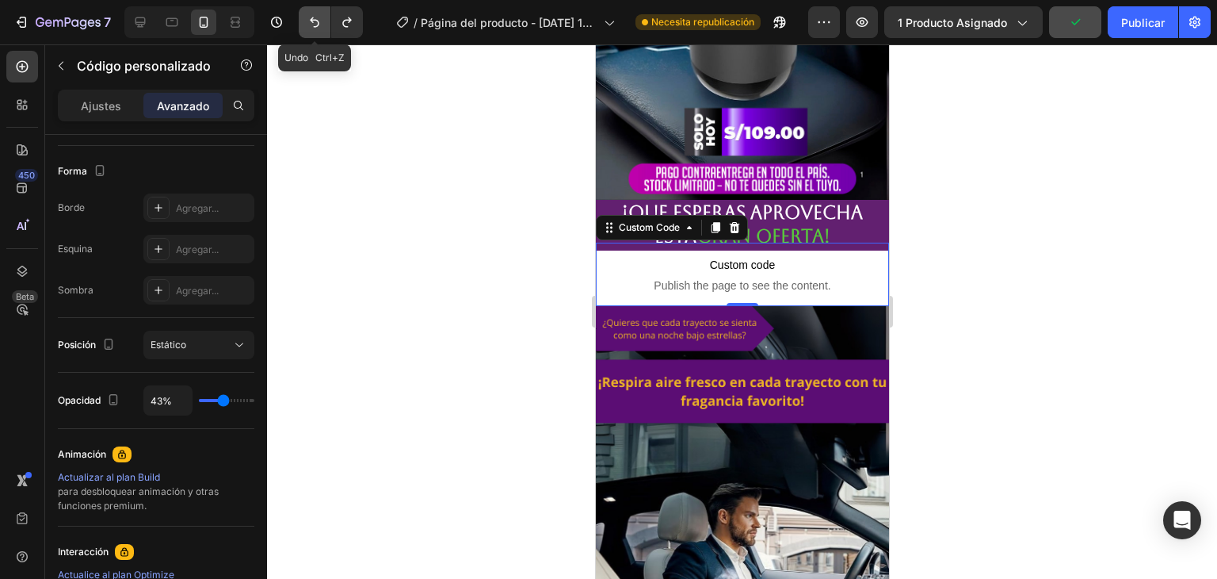
click at [316, 19] on icon "Deshacer/Rehacer" at bounding box center [315, 22] width 16 height 16
click at [340, 23] on icon "Deshacer/Rehacer" at bounding box center [347, 22] width 16 height 16
click at [318, 23] on icon "Deshacer/Rehacer" at bounding box center [315, 22] width 10 height 10
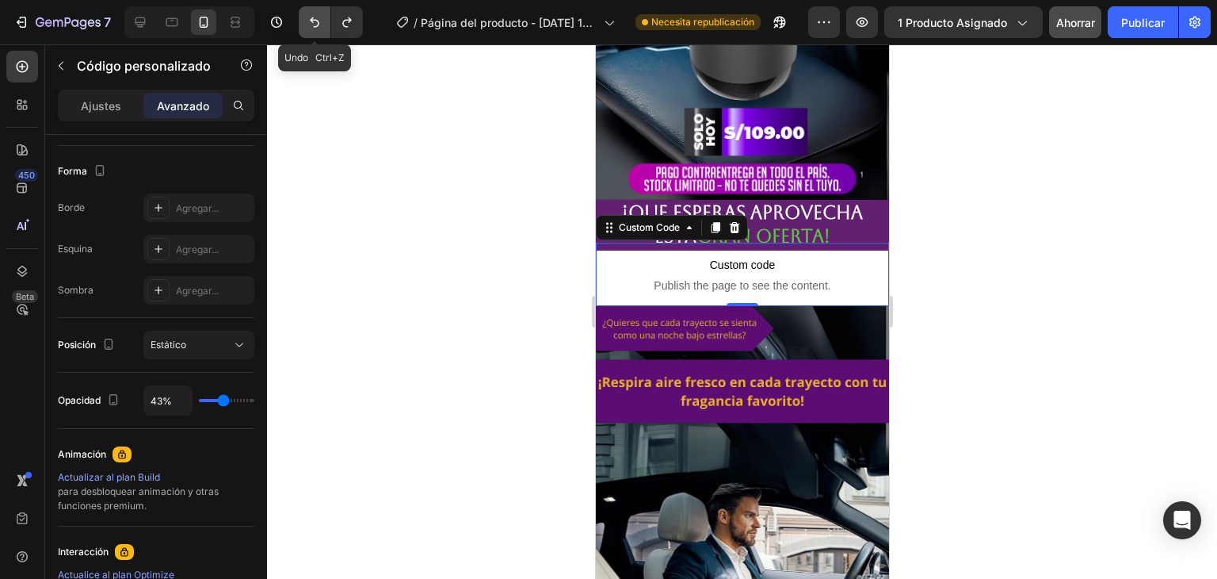
click at [318, 23] on icon "Deshacer/Rehacer" at bounding box center [315, 22] width 10 height 10
type input "100%"
type input "100"
click at [1127, 26] on font "Publicar" at bounding box center [1143, 22] width 44 height 13
